Goal: Find specific page/section: Find specific page/section

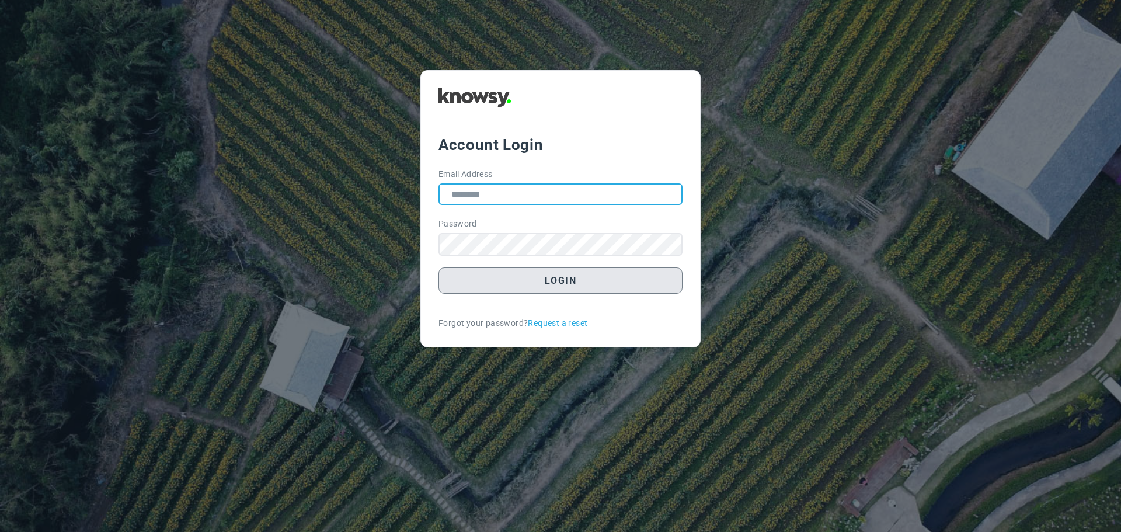
type input "**********"
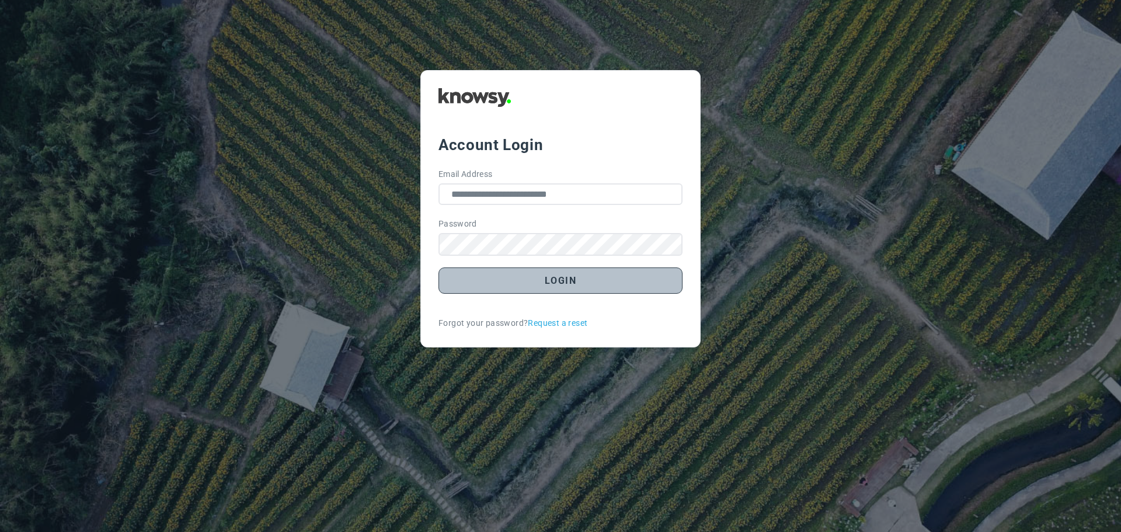
click at [550, 280] on button "Login" at bounding box center [560, 280] width 244 height 26
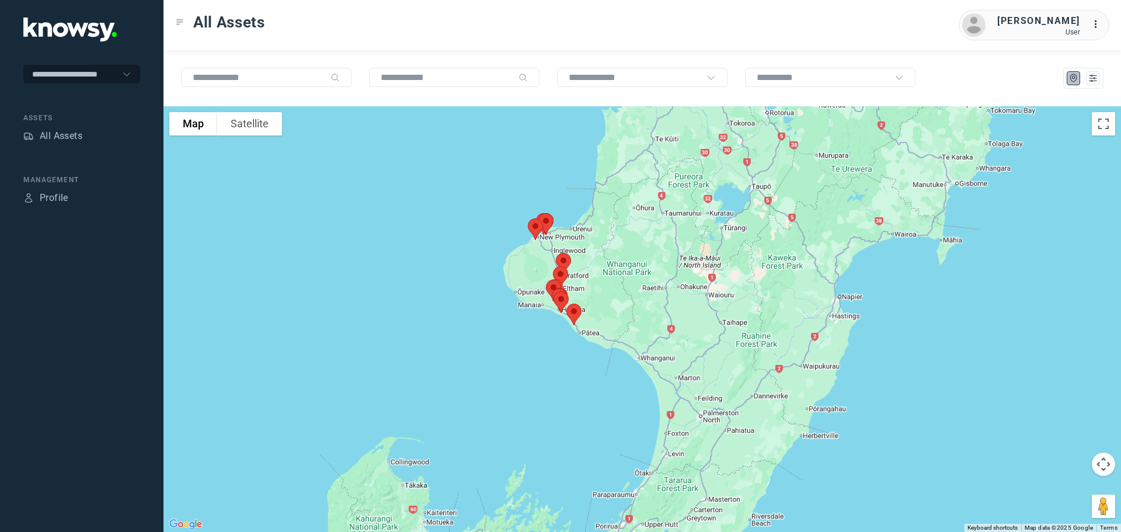
drag, startPoint x: 577, startPoint y: 279, endPoint x: 475, endPoint y: 370, distance: 136.4
click at [476, 371] on div at bounding box center [641, 318] width 957 height 425
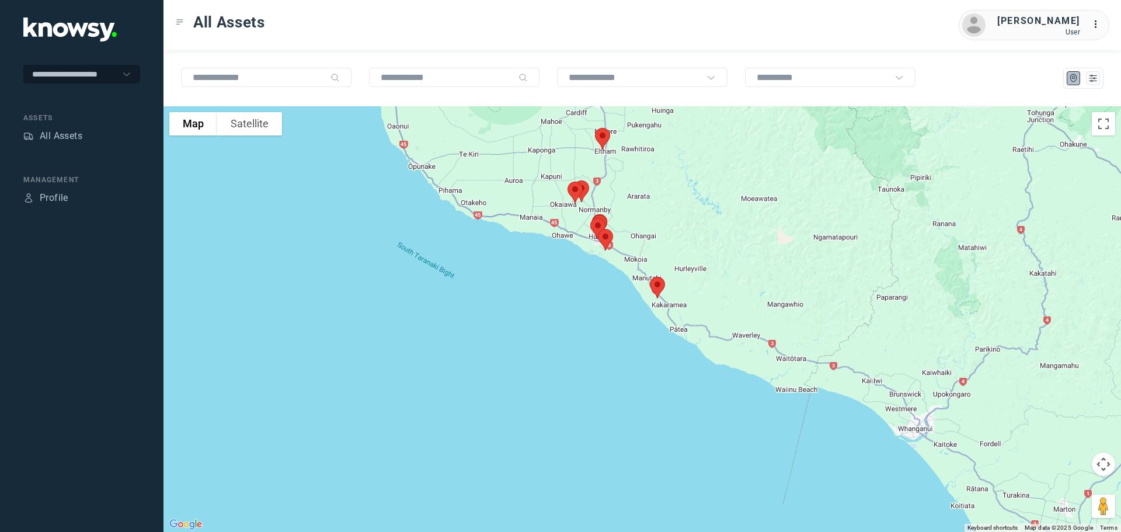
click at [659, 286] on img at bounding box center [657, 287] width 25 height 31
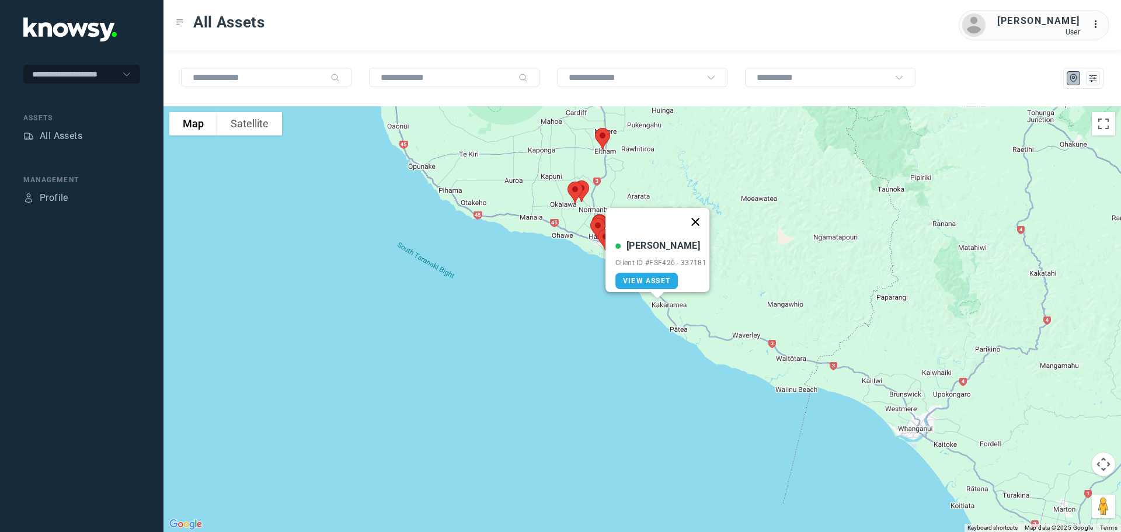
click at [696, 215] on button "Close" at bounding box center [695, 222] width 28 height 28
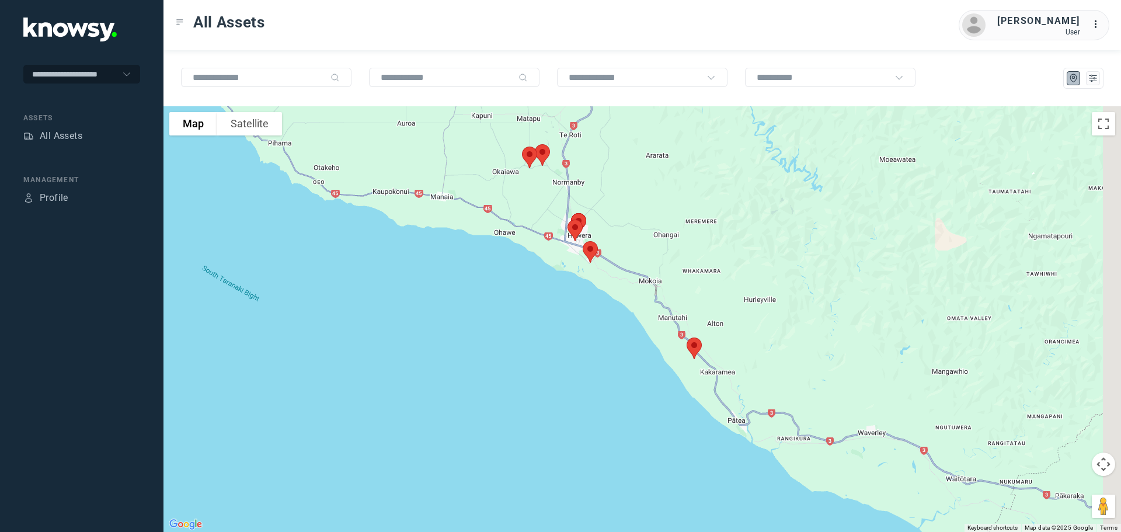
drag, startPoint x: 545, startPoint y: 228, endPoint x: 507, endPoint y: 235, distance: 39.1
click at [507, 235] on div "To navigate, press the arrow keys." at bounding box center [641, 318] width 957 height 425
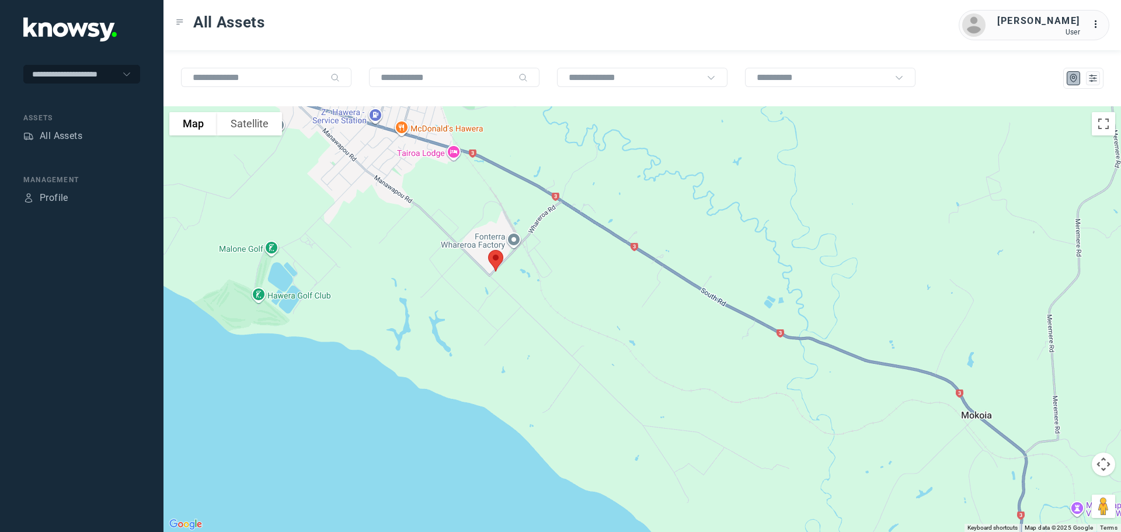
click at [494, 255] on img at bounding box center [495, 260] width 25 height 31
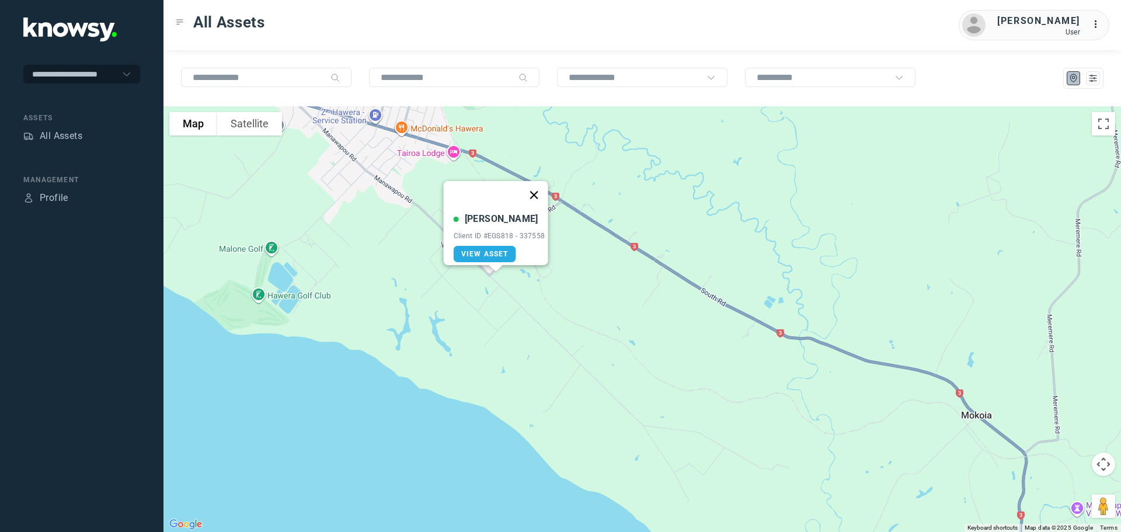
click at [540, 187] on button "Close" at bounding box center [533, 195] width 28 height 28
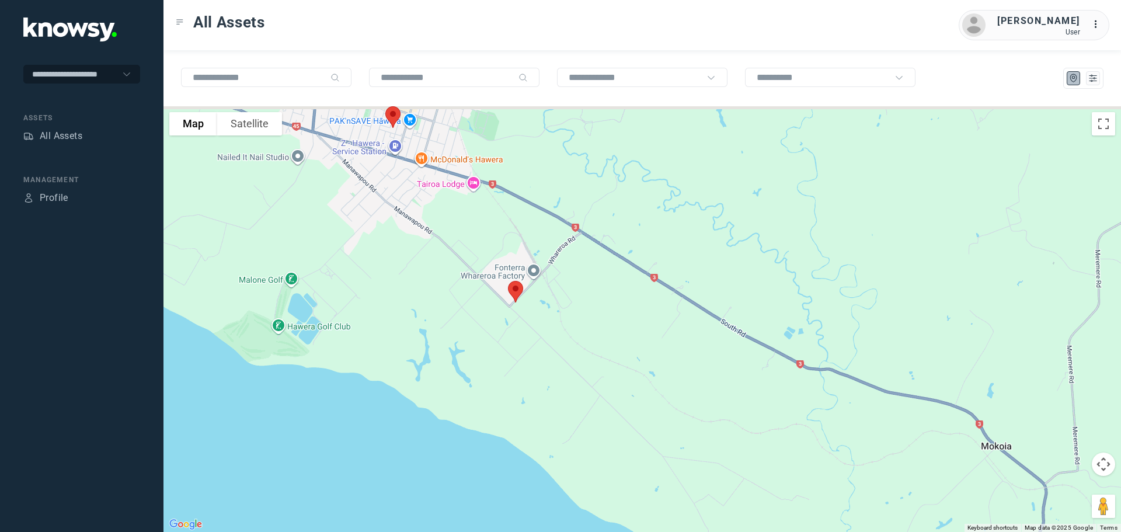
drag, startPoint x: 449, startPoint y: 202, endPoint x: 519, endPoint y: 318, distance: 134.8
click at [519, 318] on div at bounding box center [641, 318] width 957 height 425
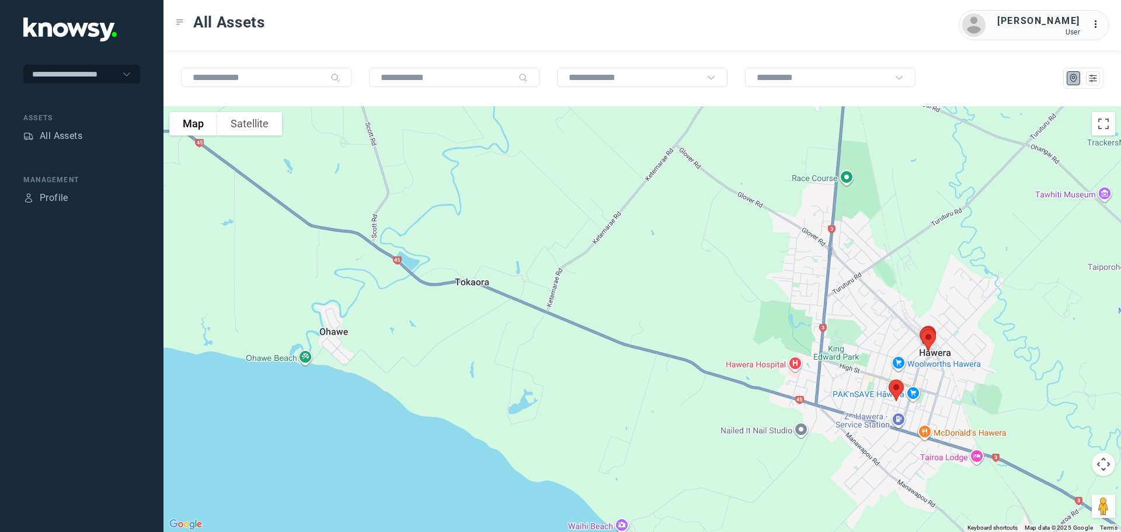
drag, startPoint x: 305, startPoint y: 271, endPoint x: 733, endPoint y: 424, distance: 455.1
click at [740, 425] on div at bounding box center [641, 318] width 957 height 425
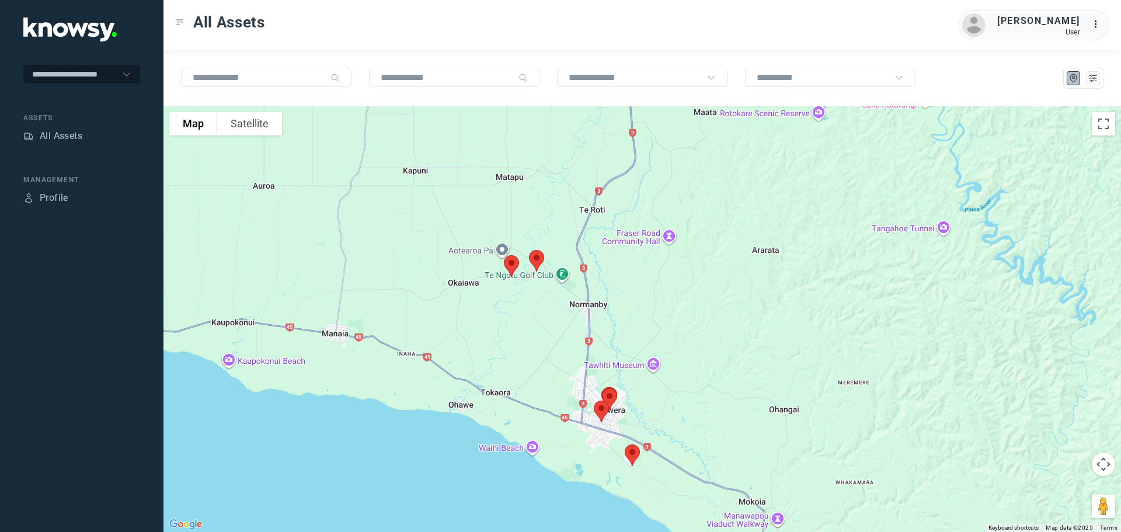
drag, startPoint x: 463, startPoint y: 186, endPoint x: 469, endPoint y: 330, distance: 143.7
click at [471, 333] on div at bounding box center [641, 318] width 957 height 425
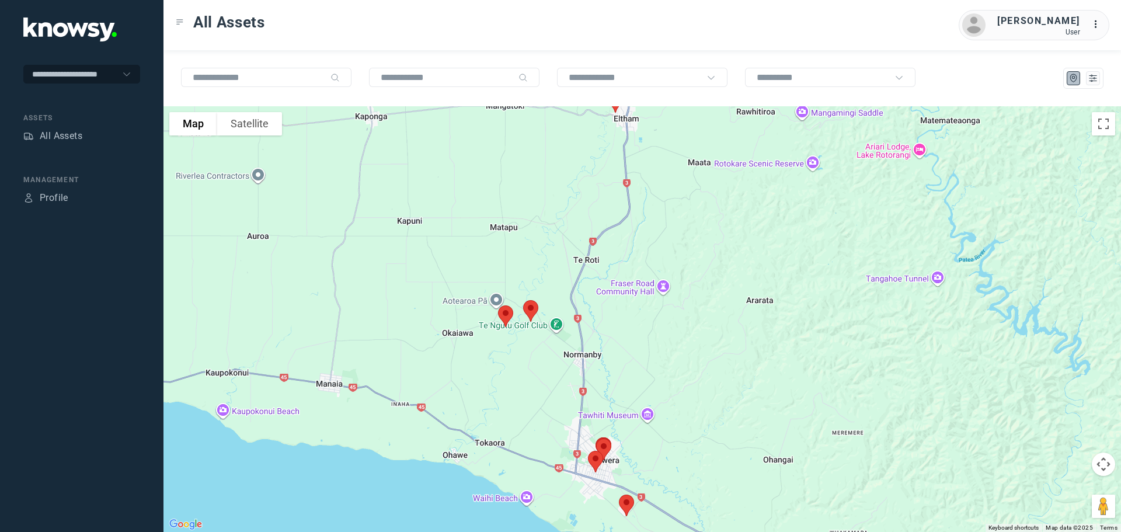
click at [528, 305] on img at bounding box center [530, 310] width 25 height 31
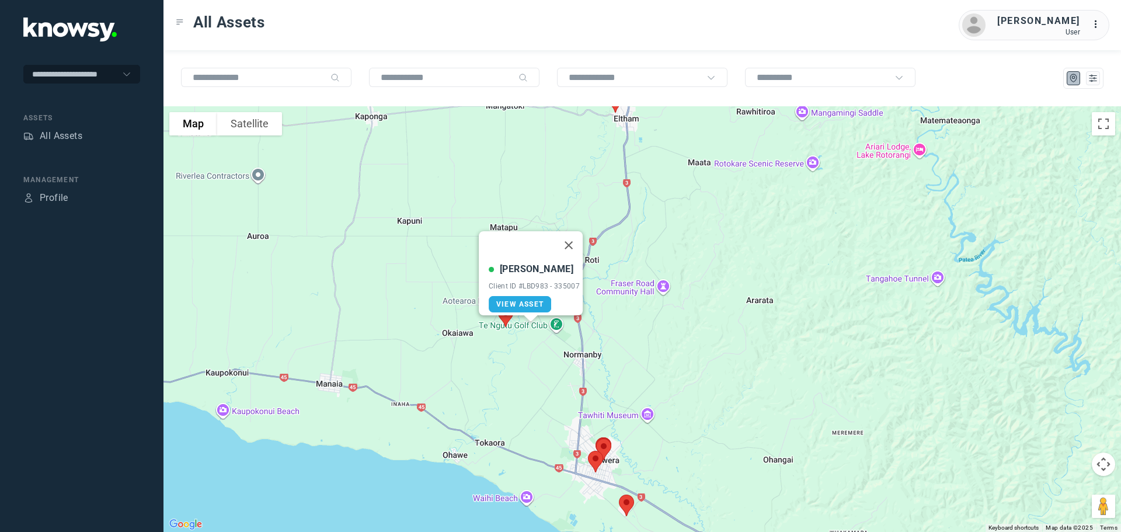
drag, startPoint x: 571, startPoint y: 237, endPoint x: 563, endPoint y: 243, distance: 10.4
click at [568, 239] on button "Close" at bounding box center [568, 245] width 28 height 28
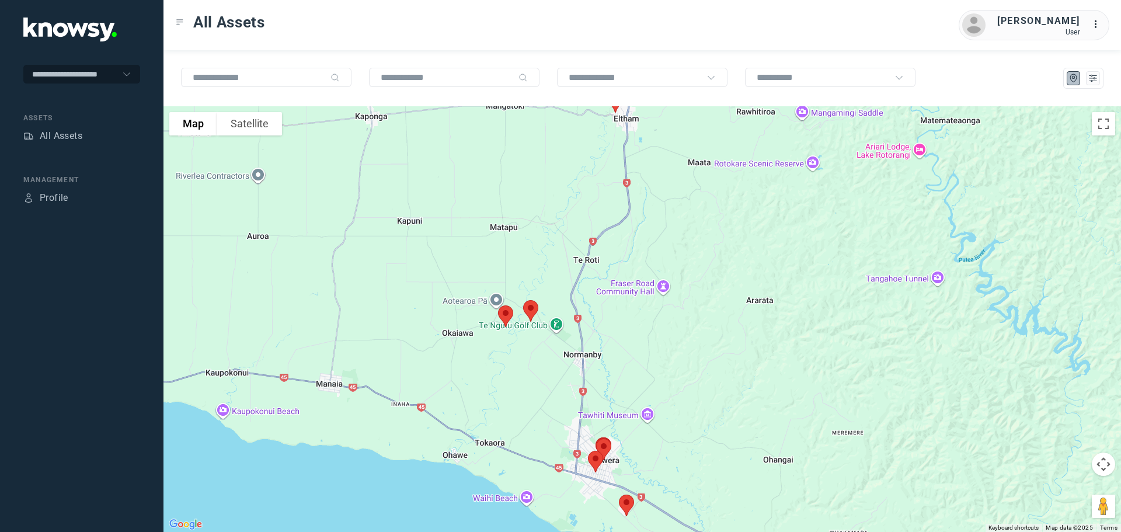
click at [505, 311] on img at bounding box center [505, 316] width 25 height 31
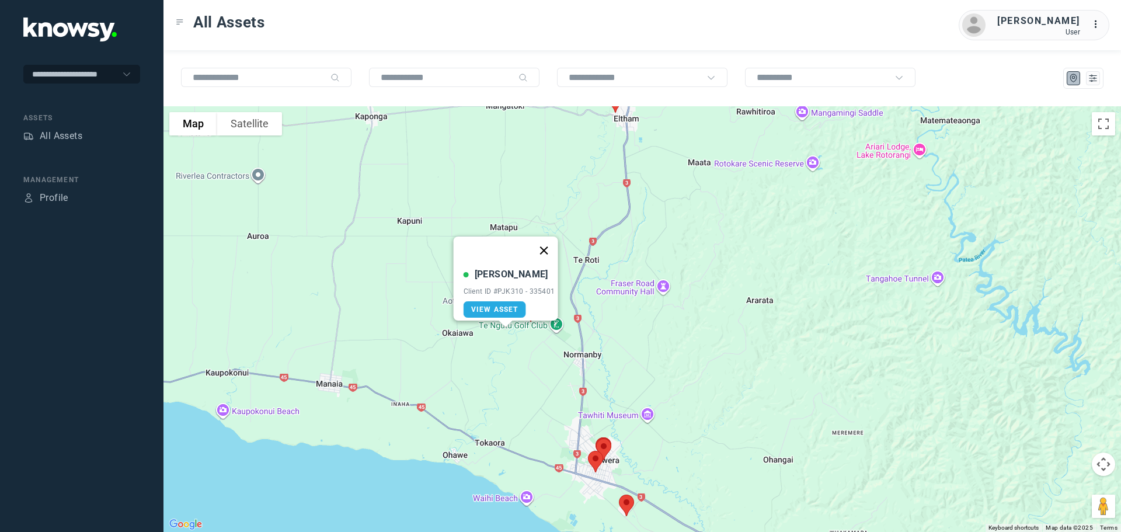
click at [550, 243] on button "Close" at bounding box center [543, 250] width 28 height 28
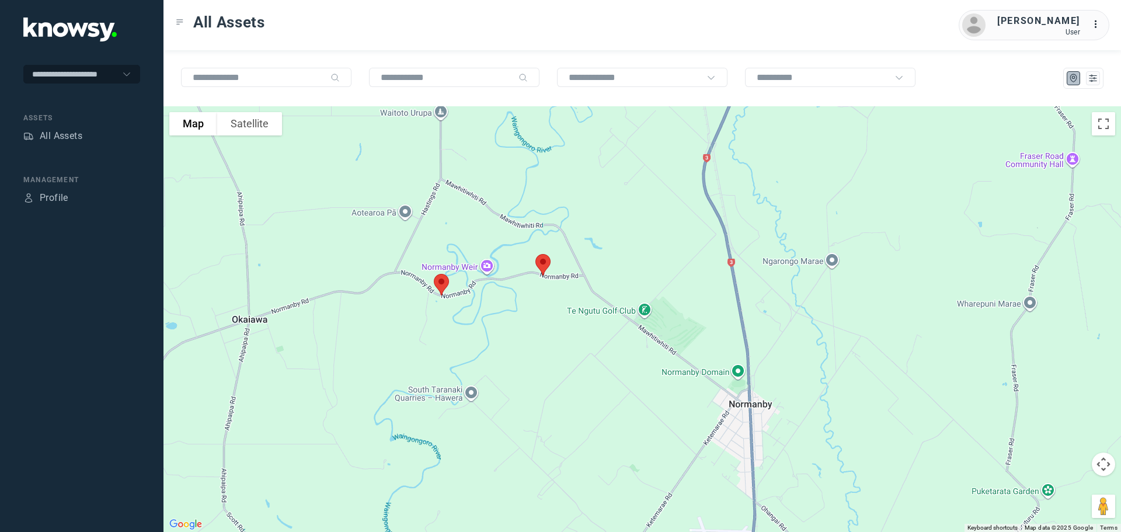
drag, startPoint x: 589, startPoint y: 306, endPoint x: 463, endPoint y: 296, distance: 127.0
click at [463, 296] on div at bounding box center [641, 318] width 957 height 425
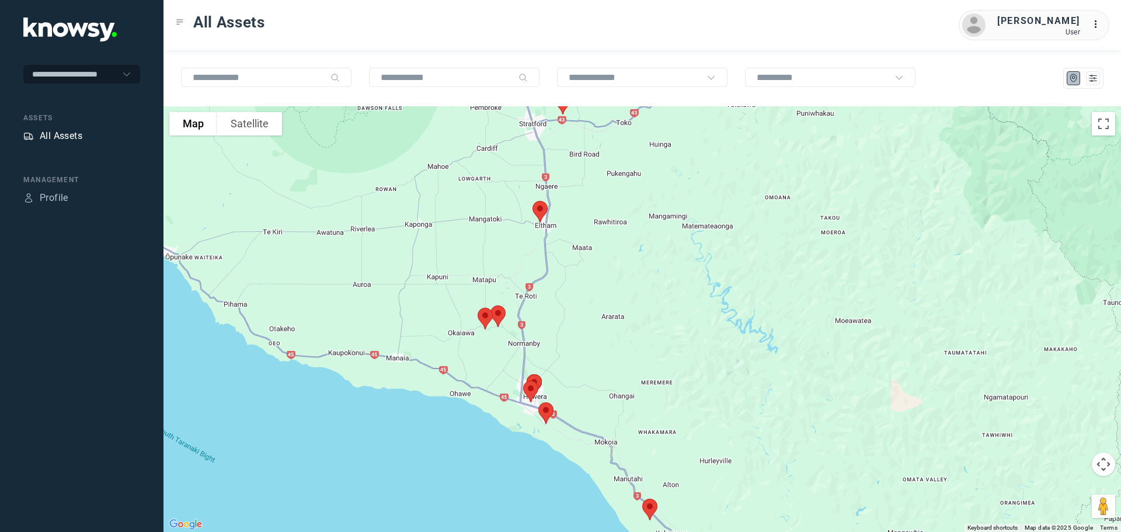
click at [54, 132] on div "All Assets" at bounding box center [61, 136] width 43 height 14
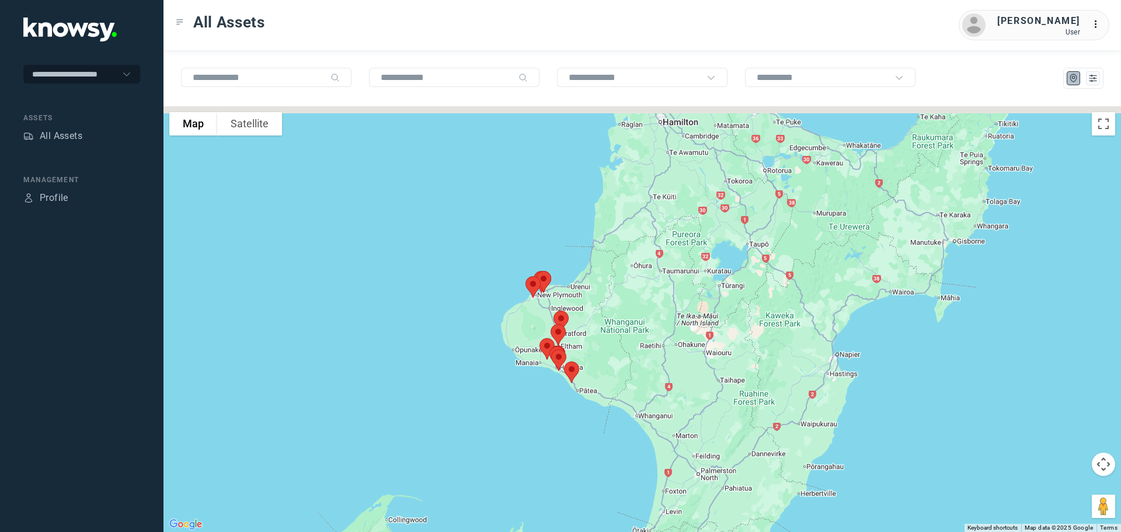
drag, startPoint x: 703, startPoint y: 210, endPoint x: 572, endPoint y: 383, distance: 217.0
click at [581, 388] on div at bounding box center [641, 318] width 957 height 425
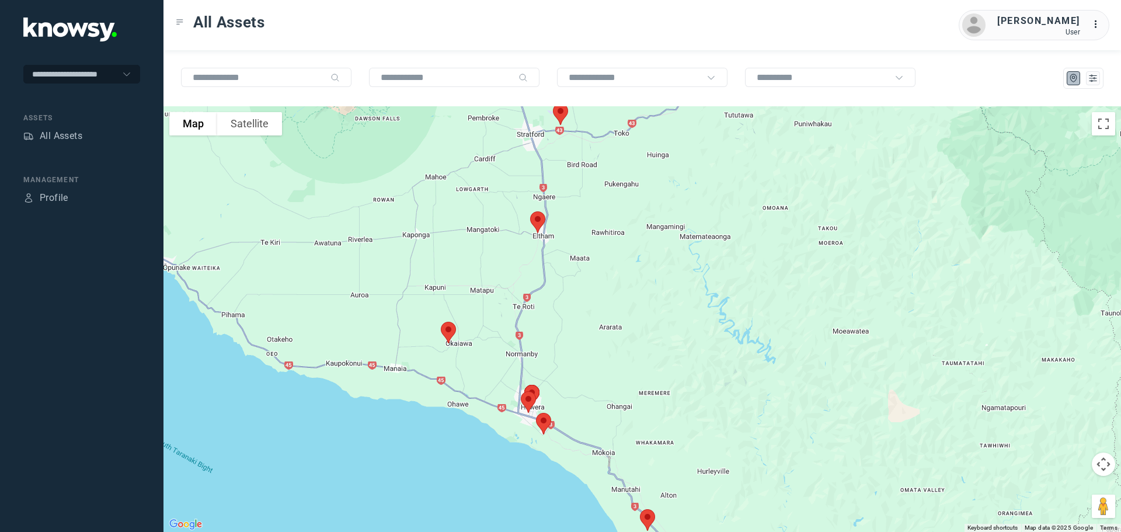
drag, startPoint x: 366, startPoint y: 413, endPoint x: 550, endPoint y: 401, distance: 184.8
click at [550, 401] on div at bounding box center [641, 318] width 957 height 425
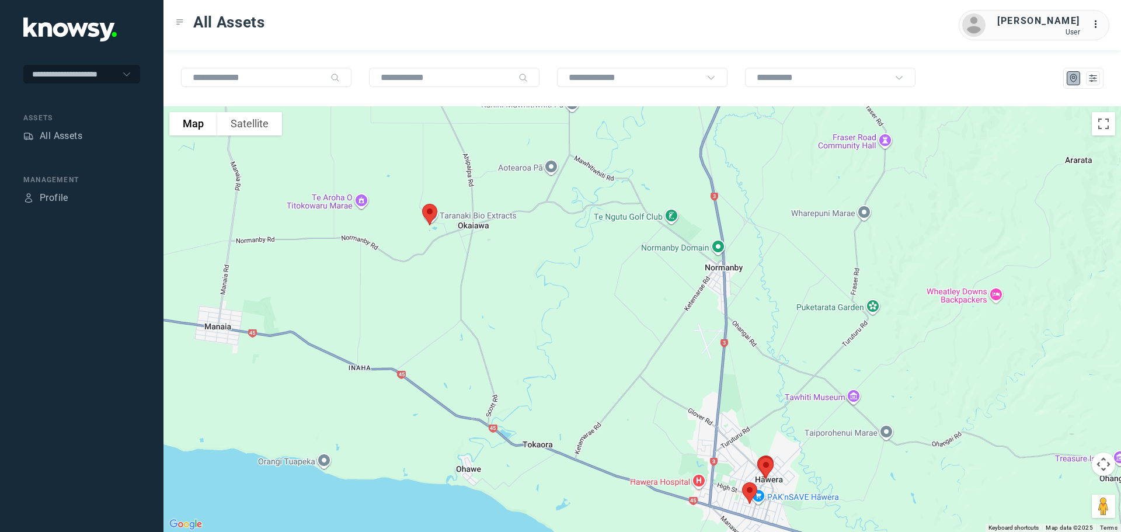
click at [428, 215] on img at bounding box center [429, 214] width 25 height 31
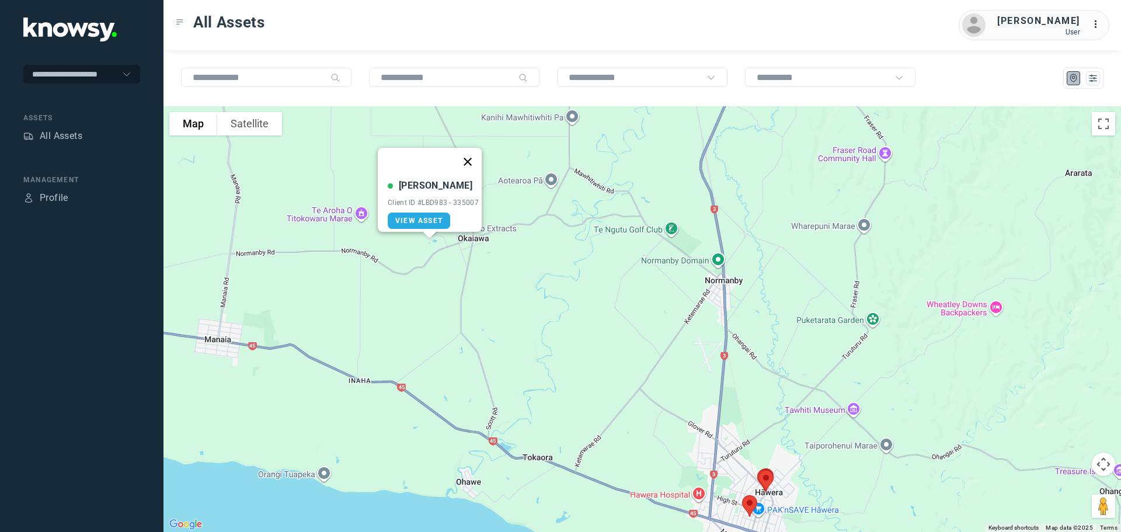
click at [469, 152] on button "Close" at bounding box center [467, 162] width 28 height 28
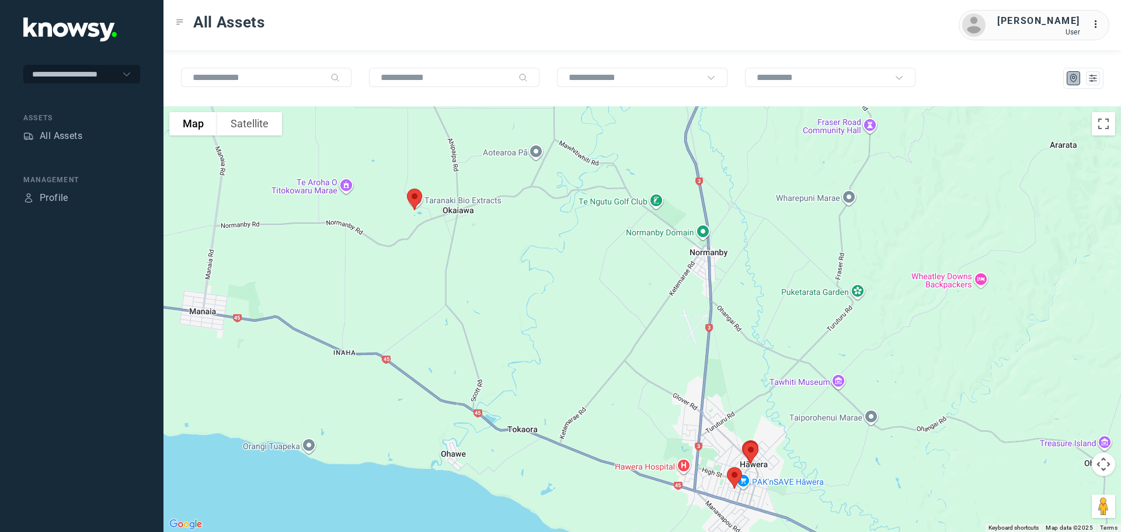
drag, startPoint x: 459, startPoint y: 292, endPoint x: 444, endPoint y: 263, distance: 32.9
click at [444, 263] on div at bounding box center [641, 318] width 957 height 425
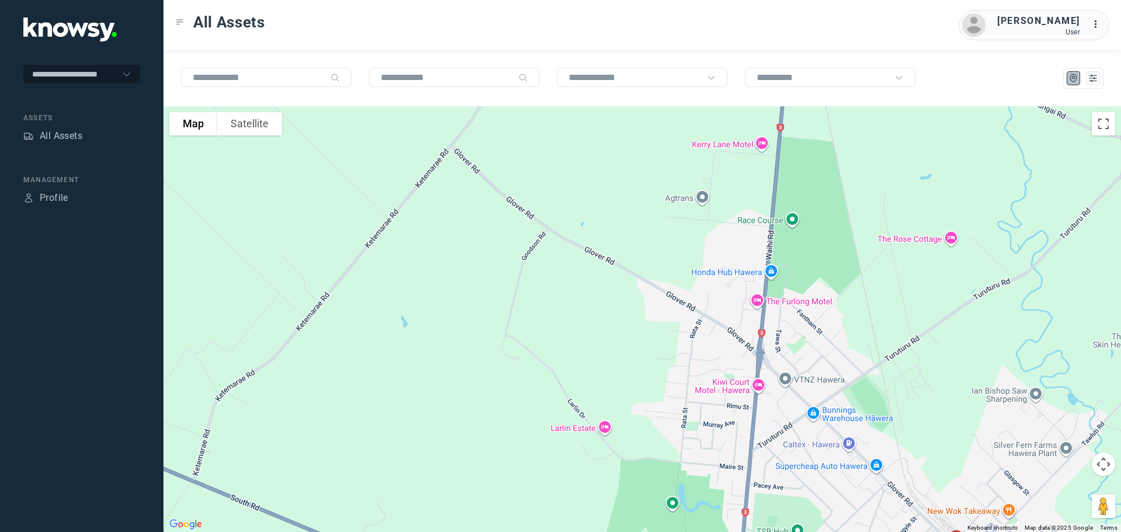
drag, startPoint x: 768, startPoint y: 425, endPoint x: 574, endPoint y: 222, distance: 279.9
click at [574, 222] on div at bounding box center [641, 318] width 957 height 425
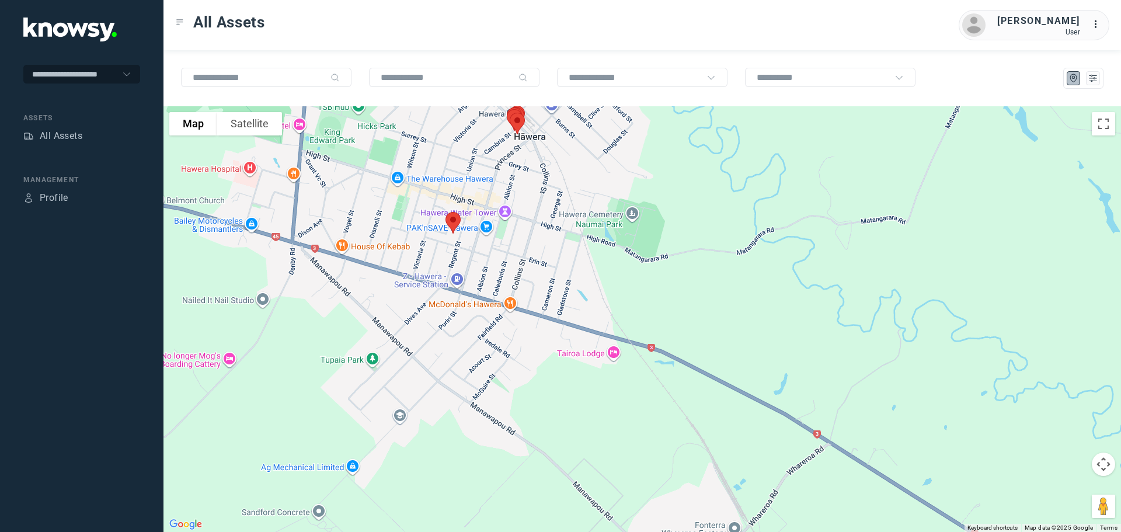
click at [452, 224] on img at bounding box center [453, 222] width 25 height 31
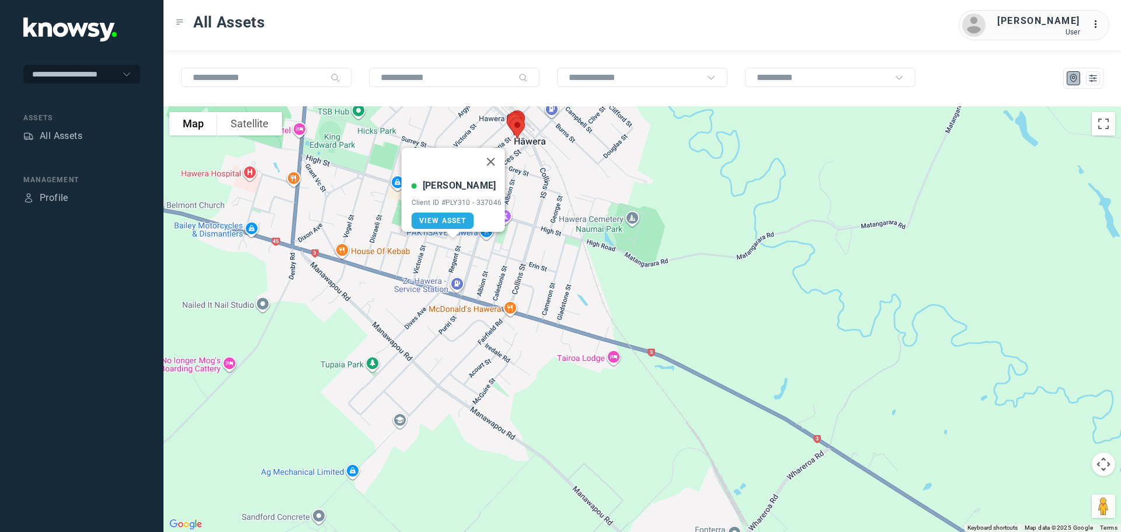
click at [470, 212] on div "View Asset" at bounding box center [456, 220] width 90 height 16
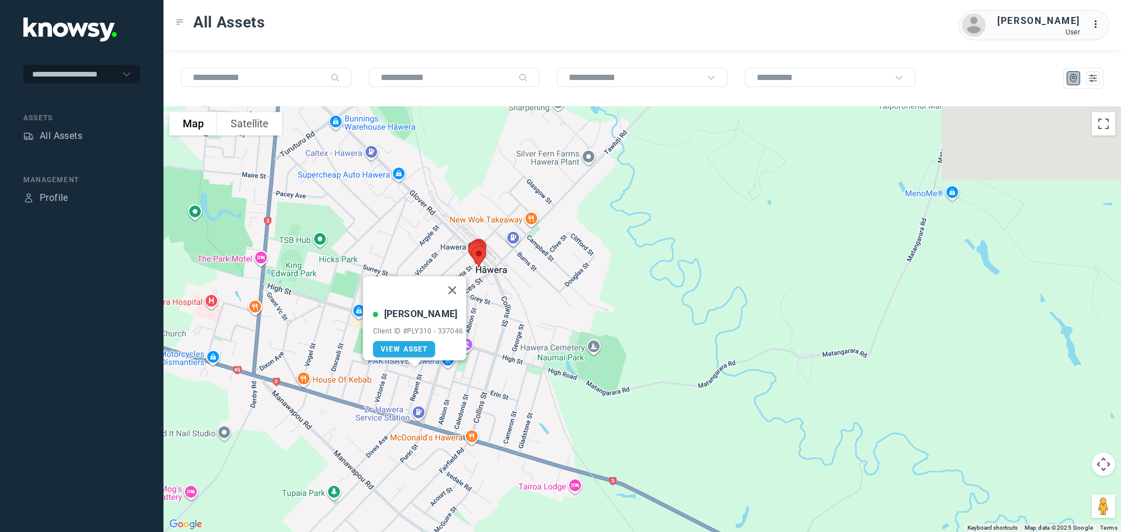
drag, startPoint x: 686, startPoint y: 331, endPoint x: 649, endPoint y: 437, distance: 112.4
click at [649, 437] on div "[PERSON_NAME] Client ID #PLY310 - 337046 View Asset" at bounding box center [641, 318] width 957 height 425
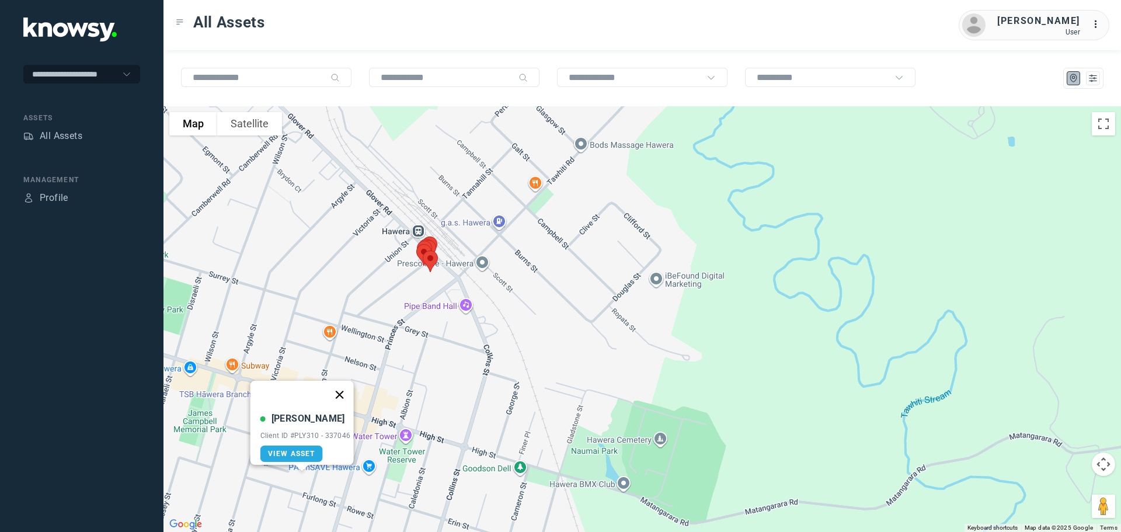
click at [342, 385] on button "Close" at bounding box center [339, 395] width 28 height 28
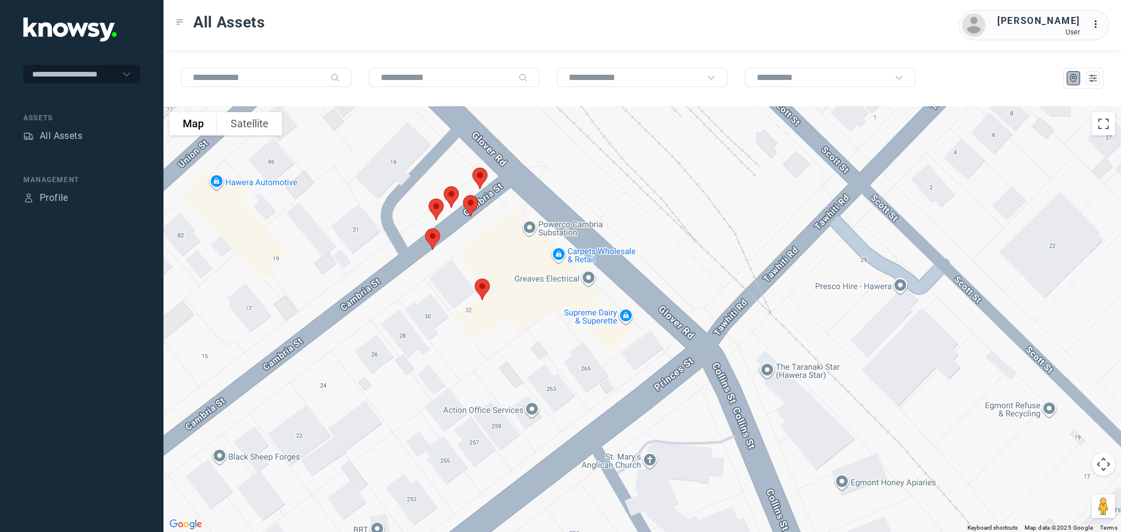
drag, startPoint x: 434, startPoint y: 175, endPoint x: 445, endPoint y: 272, distance: 98.1
click at [445, 272] on div at bounding box center [641, 318] width 957 height 425
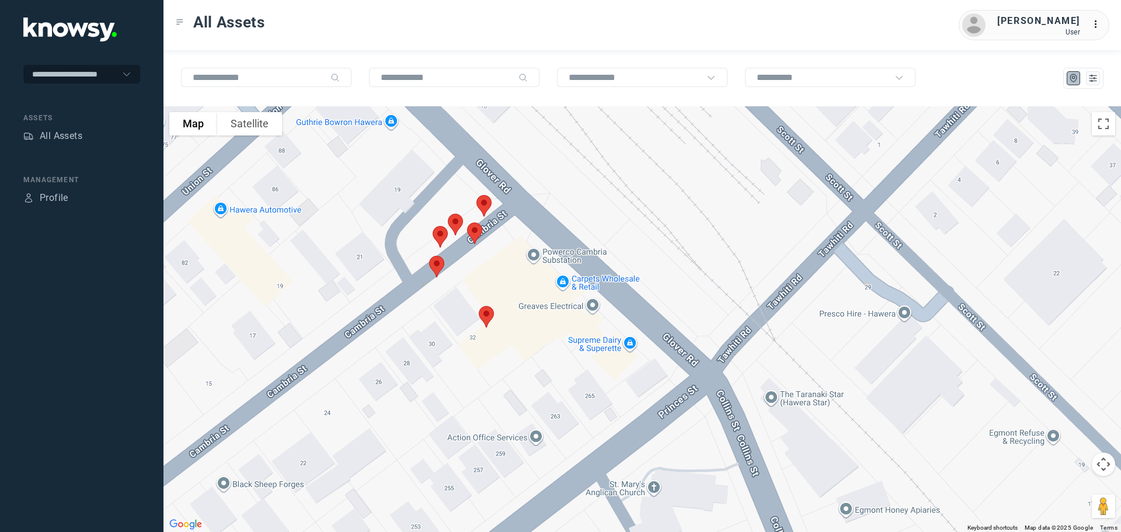
click at [483, 199] on img at bounding box center [484, 205] width 25 height 31
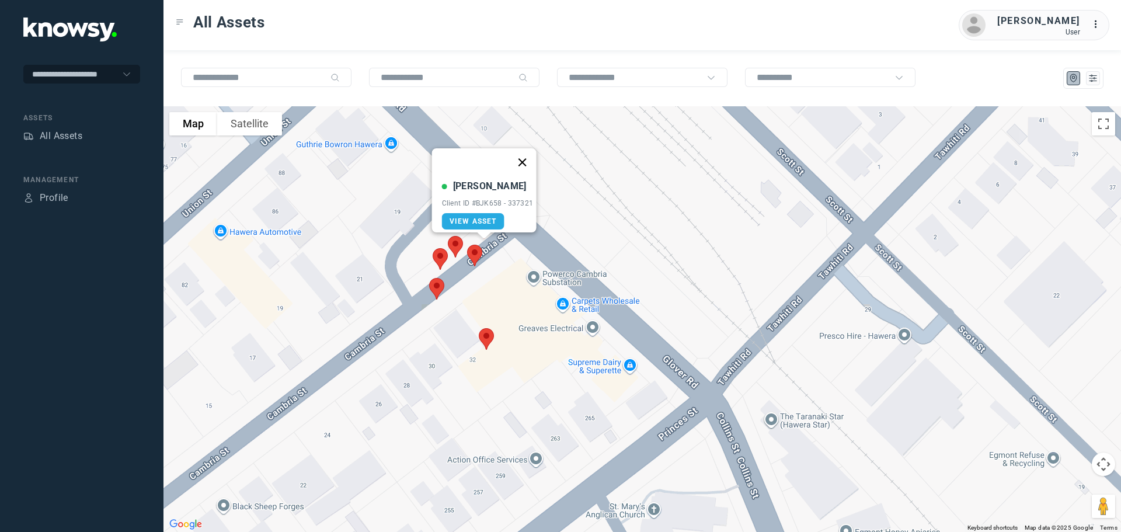
click at [526, 149] on button "Close" at bounding box center [522, 162] width 28 height 28
click at [454, 244] on img at bounding box center [455, 246] width 25 height 31
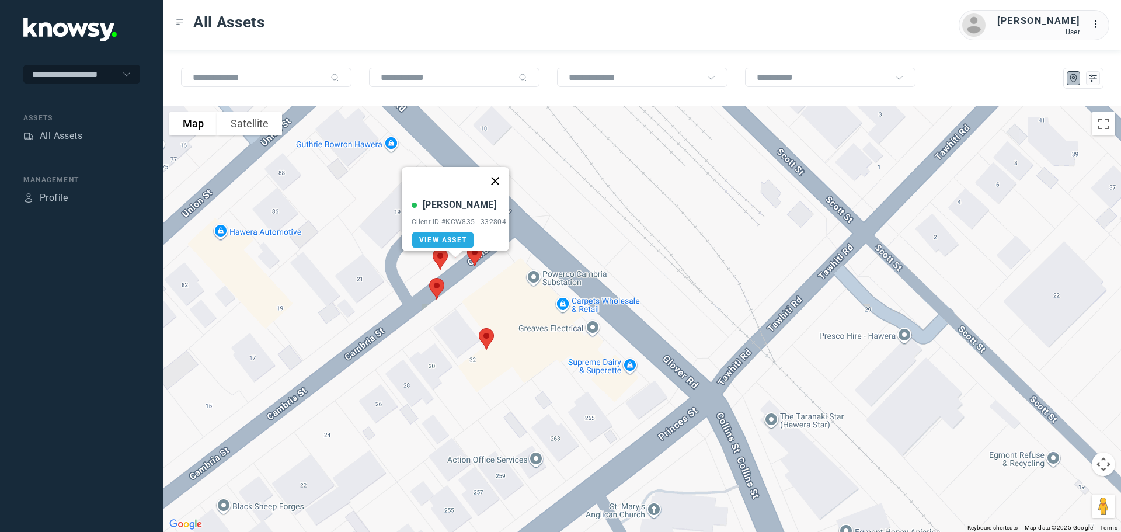
click at [500, 175] on button "Close" at bounding box center [495, 181] width 28 height 28
click at [439, 256] on img at bounding box center [440, 258] width 25 height 31
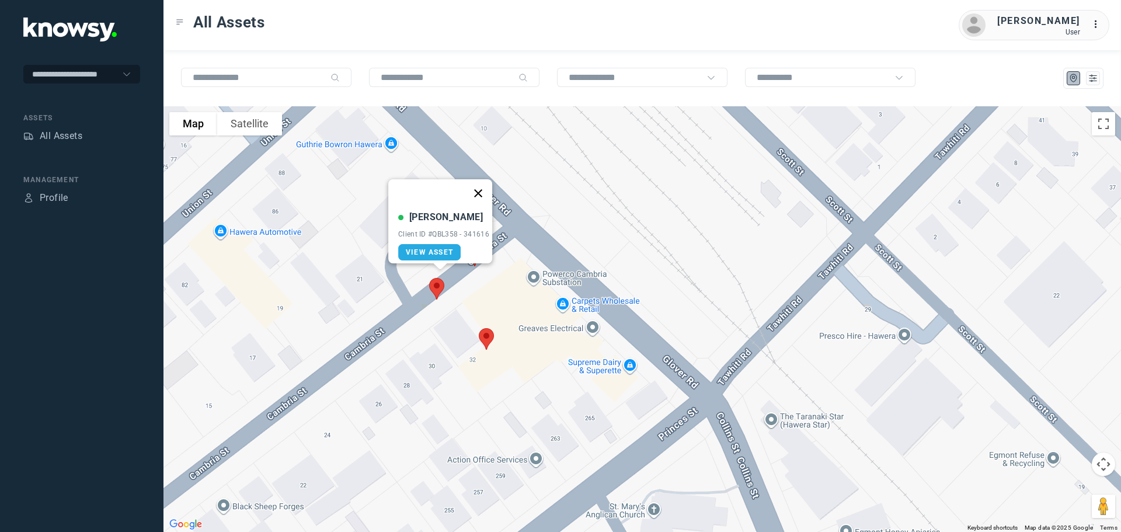
click at [483, 182] on button "Close" at bounding box center [478, 193] width 28 height 28
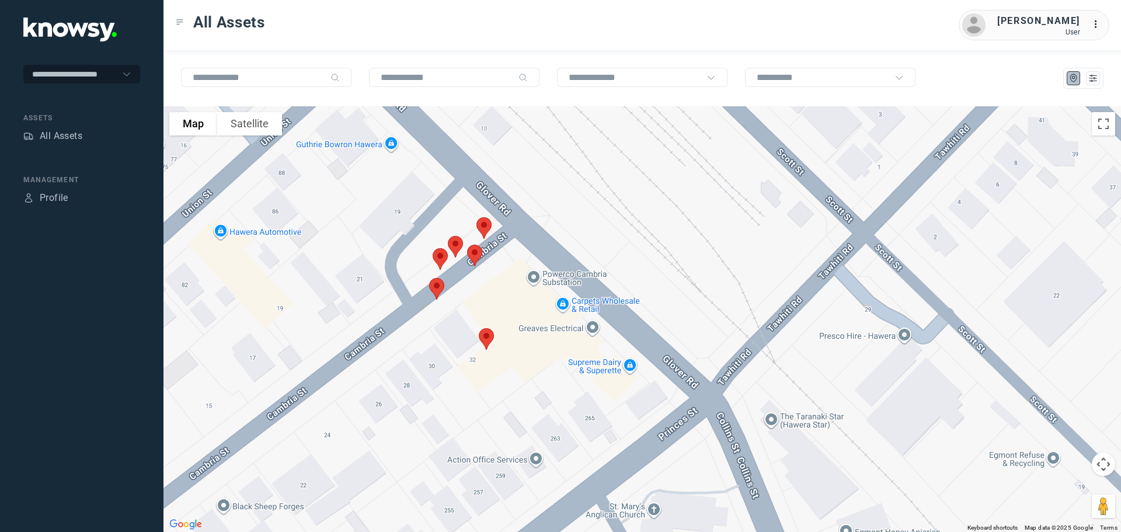
click at [432, 289] on img at bounding box center [436, 288] width 25 height 31
click at [479, 218] on button "Close" at bounding box center [475, 223] width 28 height 28
click at [486, 340] on img at bounding box center [486, 338] width 25 height 31
click at [525, 263] on button "Close" at bounding box center [525, 273] width 28 height 28
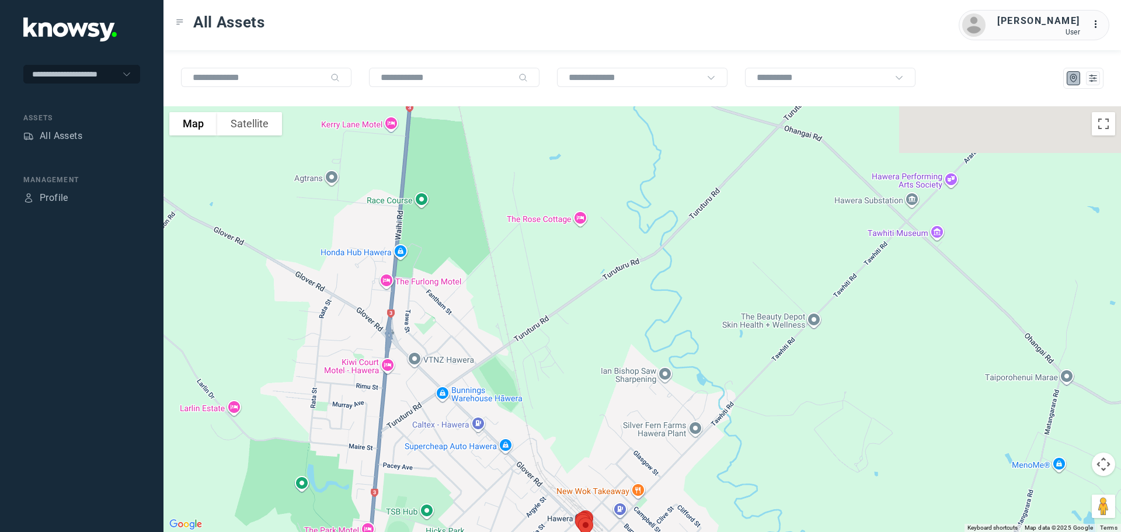
drag, startPoint x: 414, startPoint y: 222, endPoint x: 482, endPoint y: 476, distance: 262.0
click at [479, 484] on div at bounding box center [641, 318] width 957 height 425
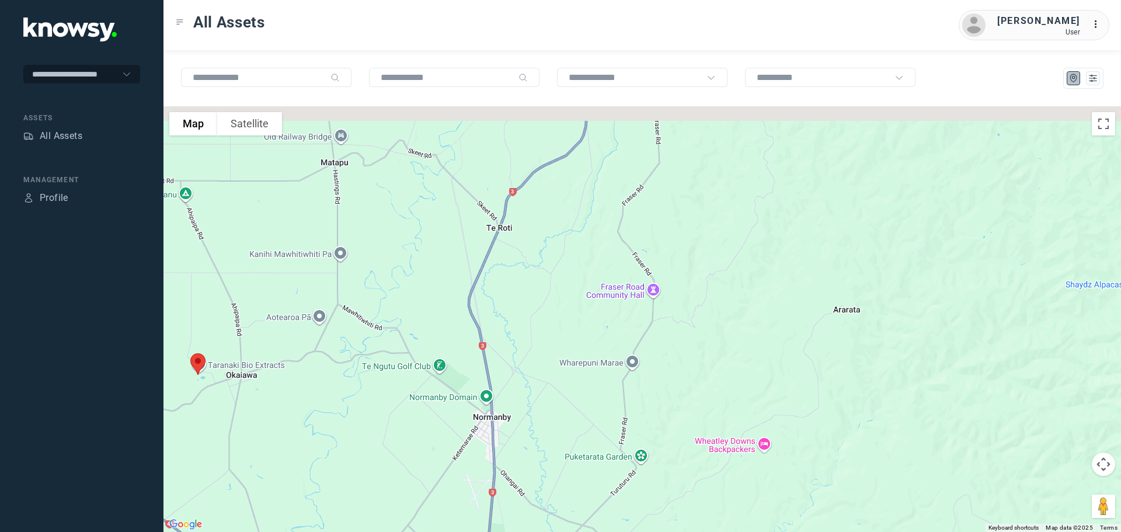
drag, startPoint x: 497, startPoint y: 318, endPoint x: 503, endPoint y: 466, distance: 147.8
click at [503, 466] on div at bounding box center [641, 318] width 957 height 425
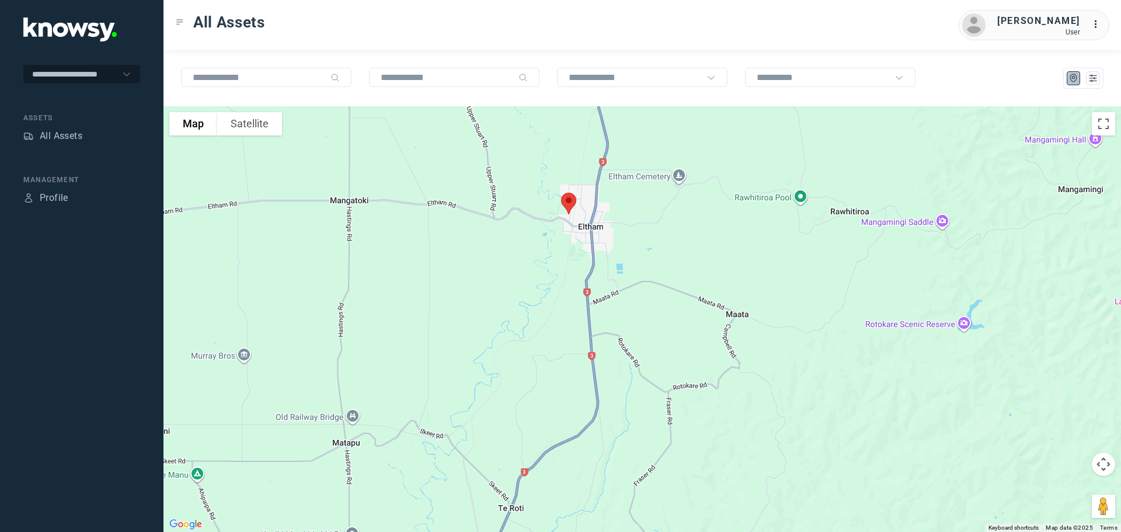
click at [565, 205] on img at bounding box center [568, 203] width 25 height 31
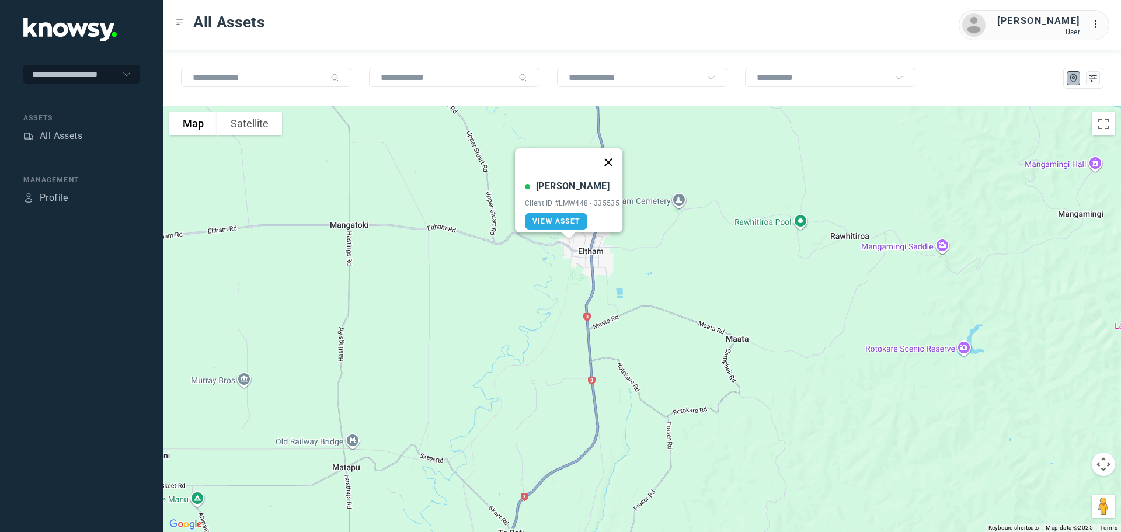
click at [610, 154] on button "Close" at bounding box center [608, 162] width 28 height 28
